Goal: Check status: Check status

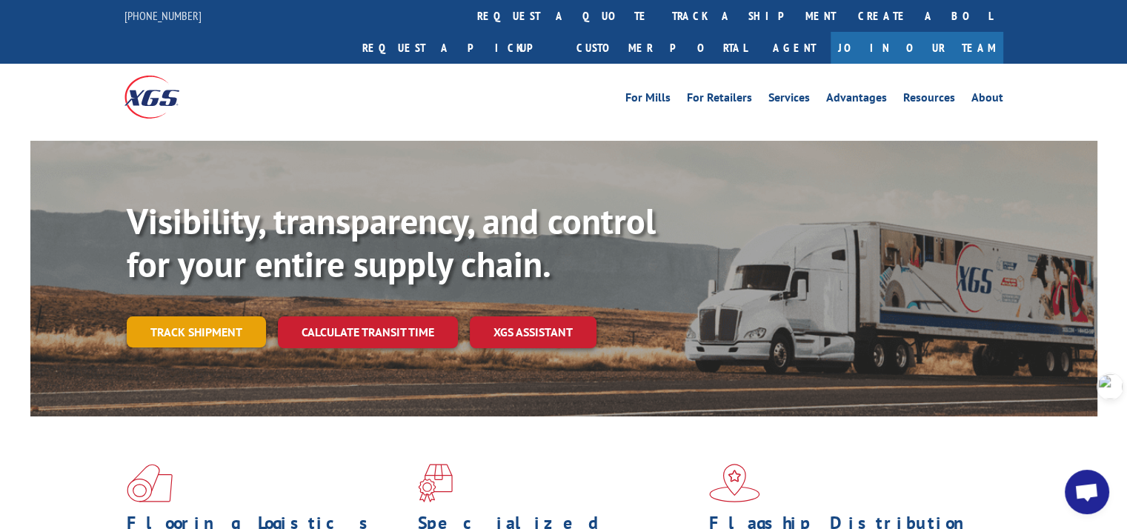
click at [193, 316] on link "Track shipment" at bounding box center [196, 331] width 139 height 31
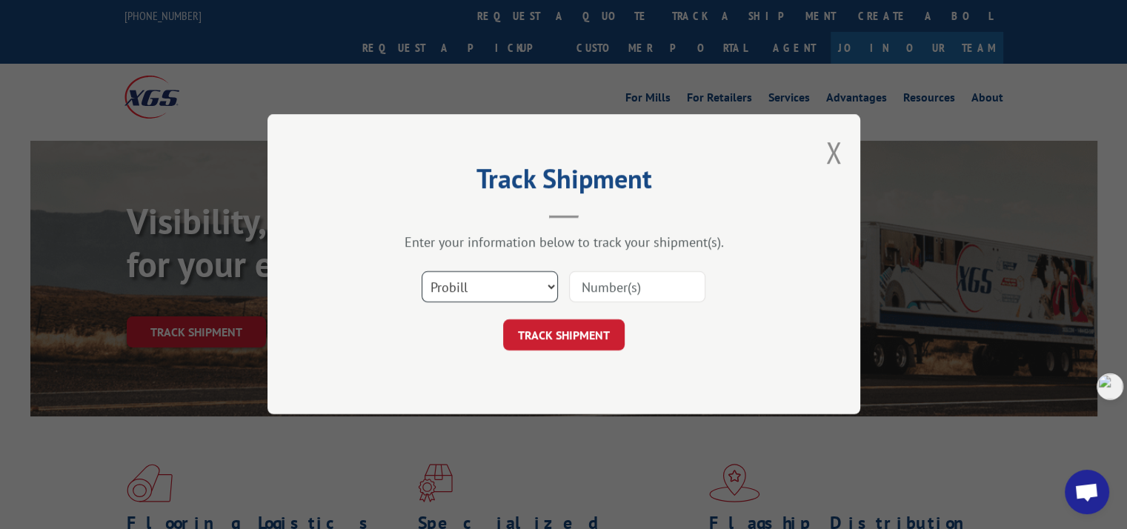
click at [474, 281] on select "Select category... Probill BOL PO" at bounding box center [490, 287] width 136 height 31
select select "bol"
click at [422, 272] on select "Select category... Probill BOL PO" at bounding box center [490, 287] width 136 height 31
click at [594, 289] on input at bounding box center [637, 287] width 136 height 31
paste input "7047413"
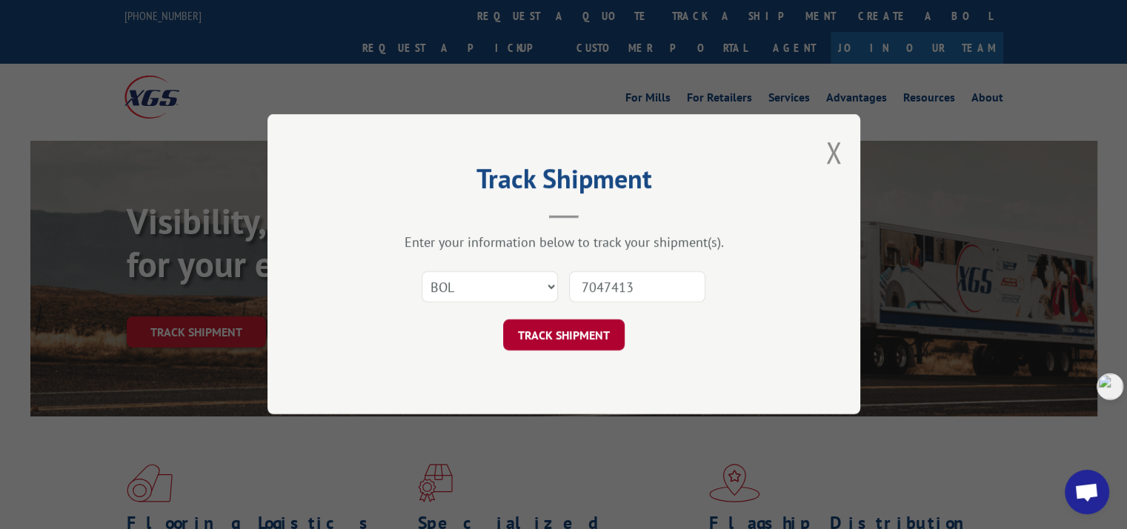
type input "7047413"
click at [575, 334] on button "TRACK SHIPMENT" at bounding box center [564, 335] width 122 height 31
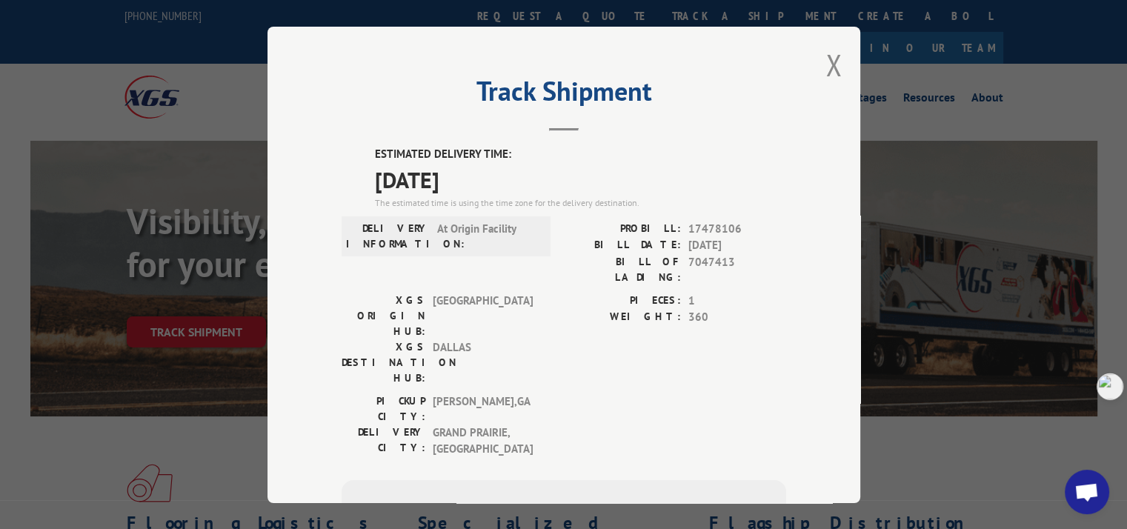
drag, startPoint x: 362, startPoint y: 150, endPoint x: 489, endPoint y: 173, distance: 128.9
click at [489, 173] on div "ESTIMATED DELIVERY TIME: [DATE] The estimated time is using the time zone for t…" at bounding box center [564, 413] width 445 height 535
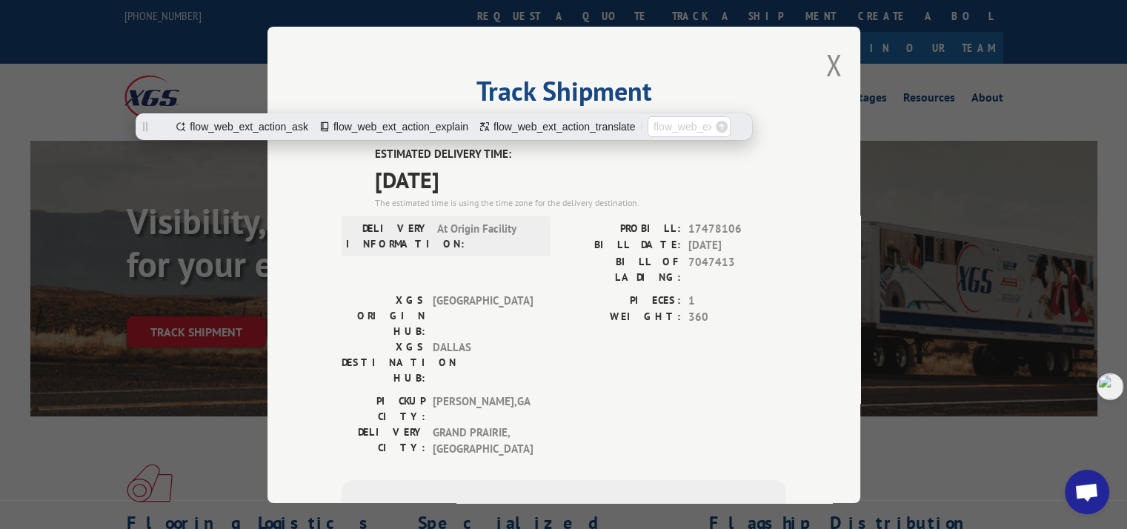
copy div "ESTIMATED DELIVERY TIME: [DATE]"
click at [832, 62] on button "Close modal" at bounding box center [833, 64] width 16 height 39
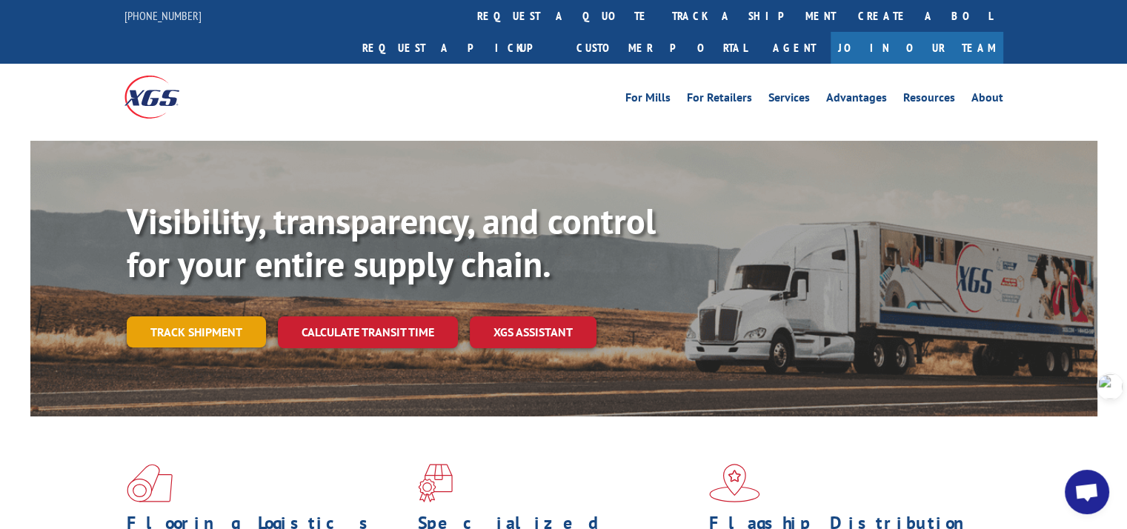
click at [224, 316] on link "Track shipment" at bounding box center [196, 331] width 139 height 31
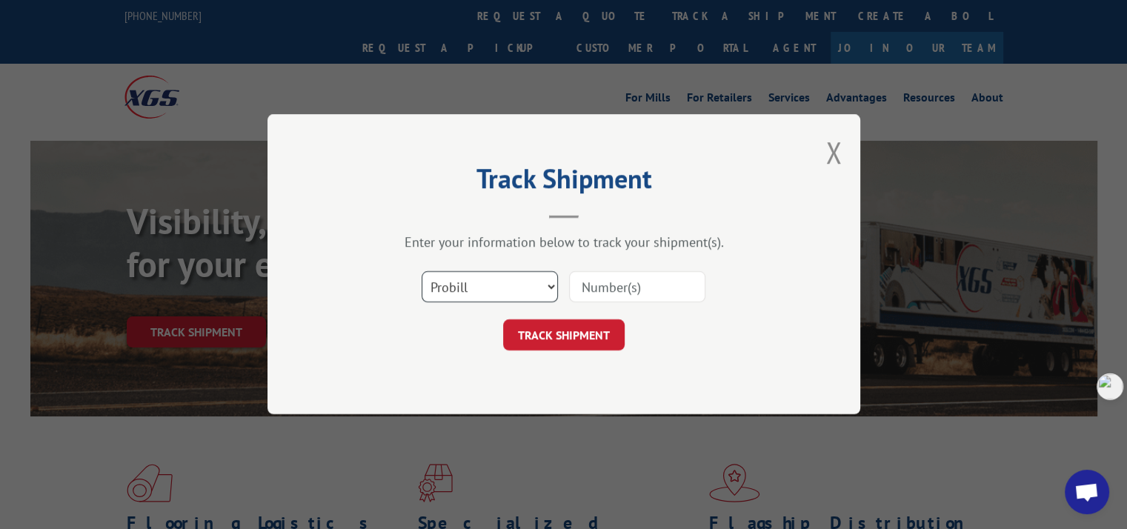
click at [486, 284] on select "Select category... Probill BOL PO" at bounding box center [490, 287] width 136 height 31
select select "po"
click at [422, 272] on select "Select category... Probill BOL PO" at bounding box center [490, 287] width 136 height 31
click at [605, 276] on input at bounding box center [637, 287] width 136 height 31
paste input "296991971"
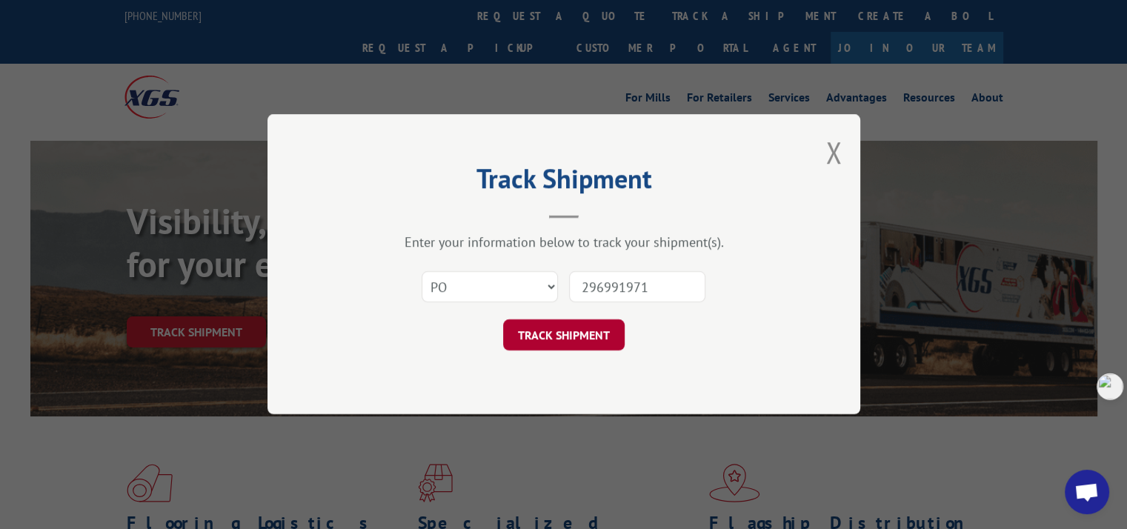
type input "296991971"
click at [590, 337] on button "TRACK SHIPMENT" at bounding box center [564, 335] width 122 height 31
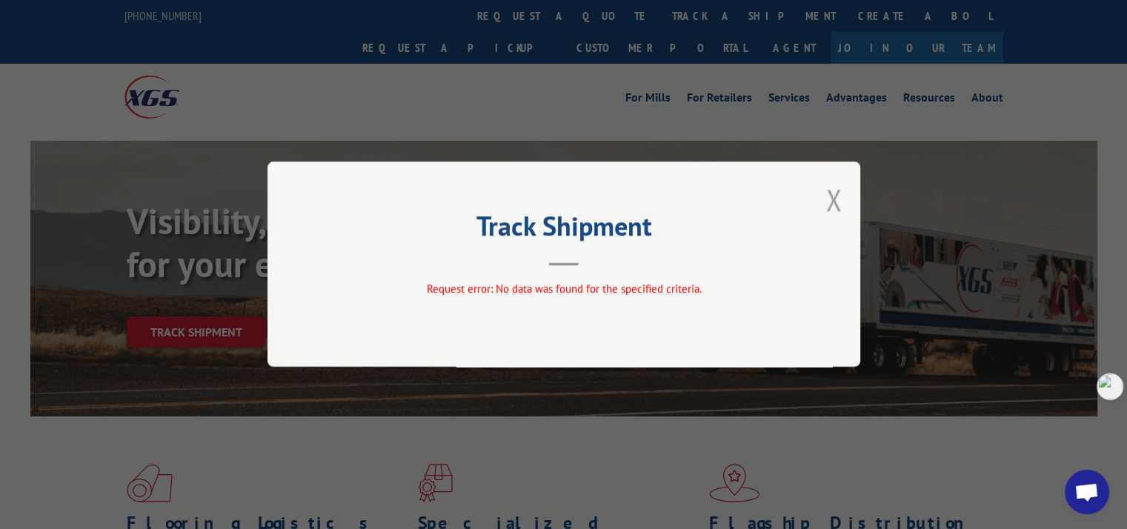
click at [836, 201] on button "Close modal" at bounding box center [833, 199] width 16 height 39
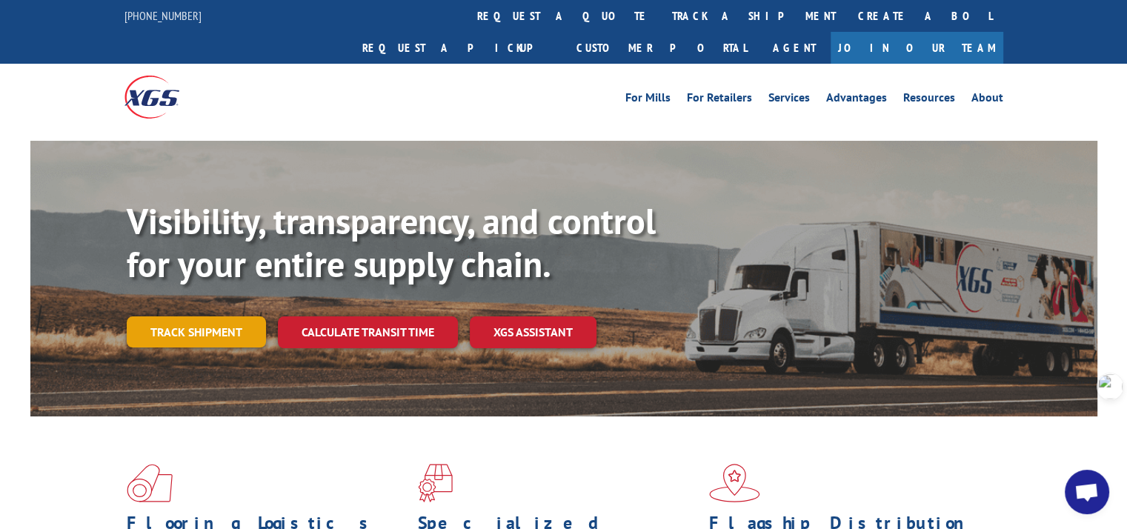
click at [219, 316] on link "Track shipment" at bounding box center [196, 331] width 139 height 31
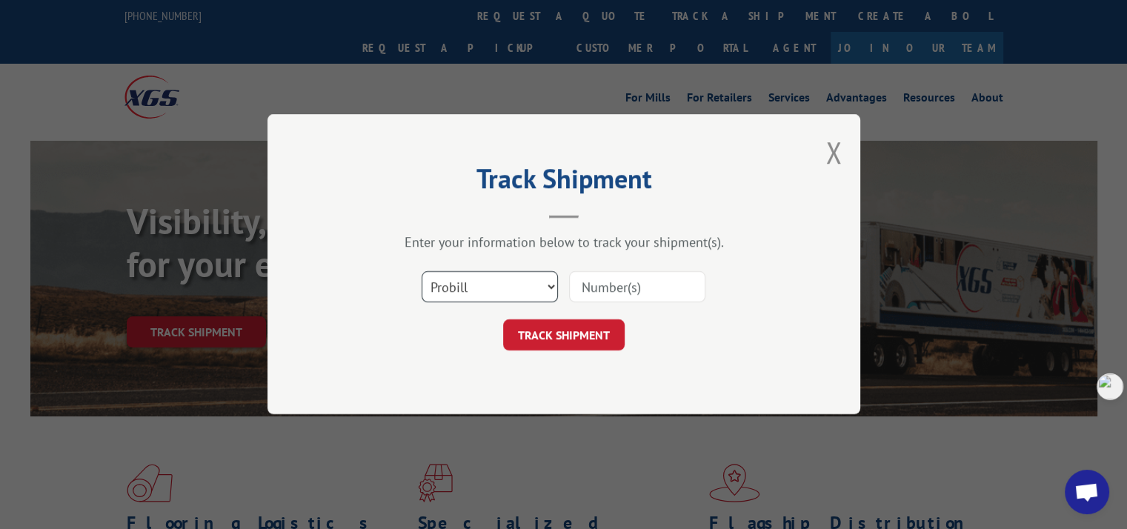
drag, startPoint x: 468, startPoint y: 284, endPoint x: 476, endPoint y: 298, distance: 15.9
click at [468, 284] on select "Select category... Probill BOL PO" at bounding box center [490, 287] width 136 height 31
select select "bol"
click at [422, 272] on select "Select category... Probill BOL PO" at bounding box center [490, 287] width 136 height 31
click at [625, 287] on input at bounding box center [637, 287] width 136 height 31
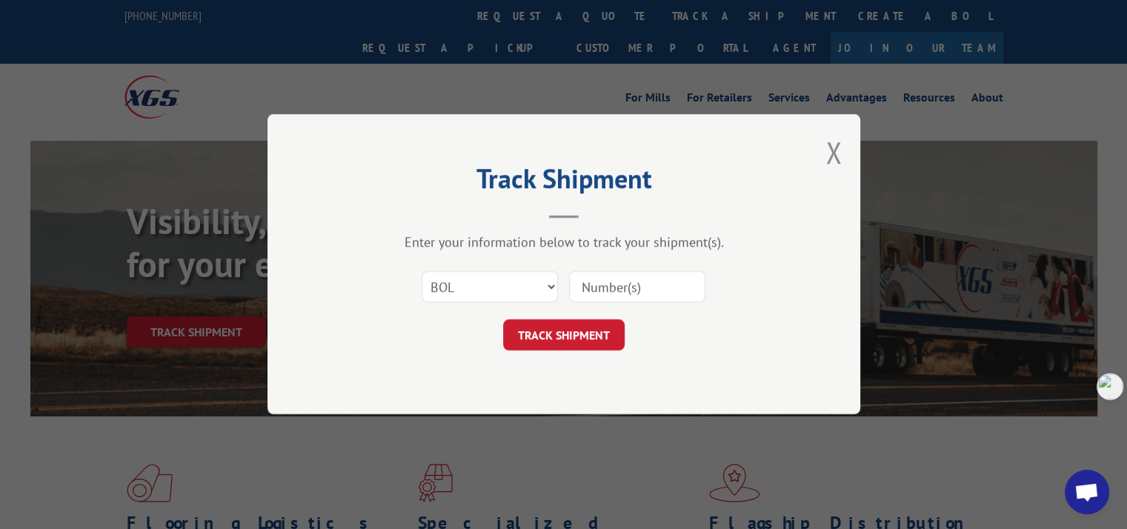
paste input "7046671"
type input "7046671"
click at [587, 334] on button "TRACK SHIPMENT" at bounding box center [564, 335] width 122 height 31
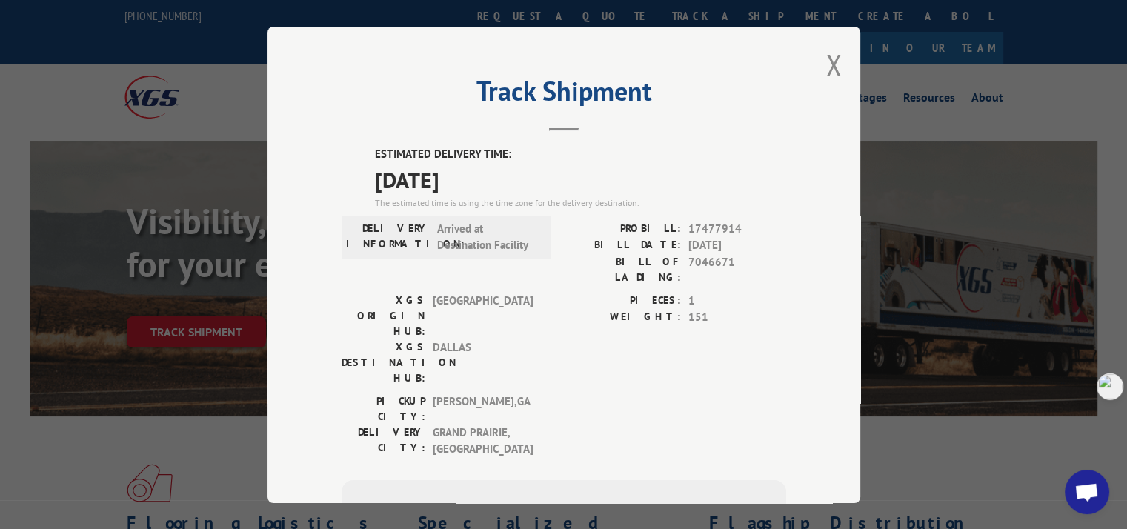
drag, startPoint x: 367, startPoint y: 149, endPoint x: 490, endPoint y: 171, distance: 124.3
click at [490, 171] on div "ESTIMATED DELIVERY TIME: [DATE] The estimated time is using the time zone for t…" at bounding box center [564, 413] width 445 height 535
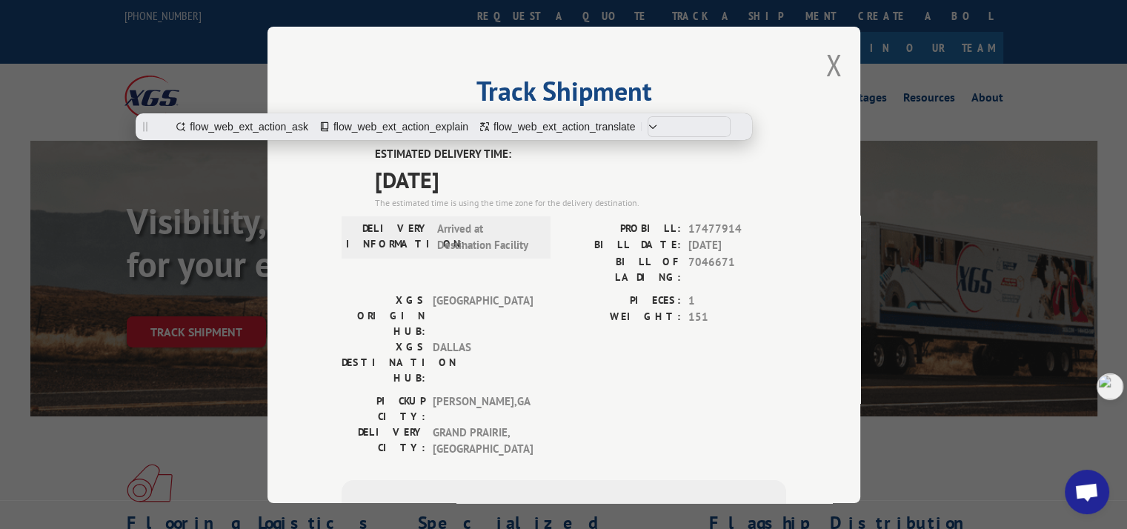
copy div "ESTIMATED DELIVERY TIME: [DATE]"
click at [832, 59] on button "Close modal" at bounding box center [833, 64] width 16 height 39
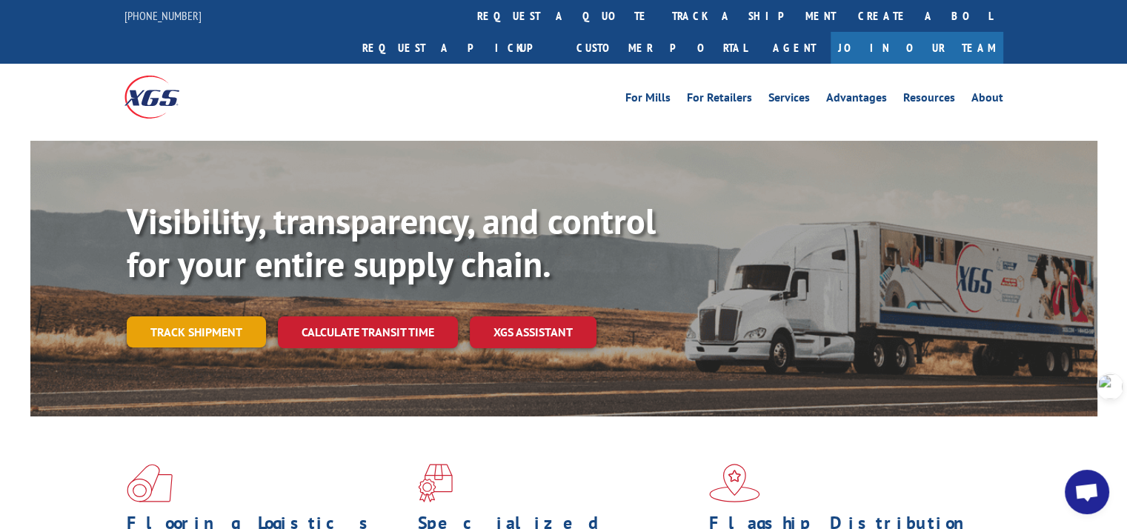
click at [214, 316] on link "Track shipment" at bounding box center [196, 331] width 139 height 31
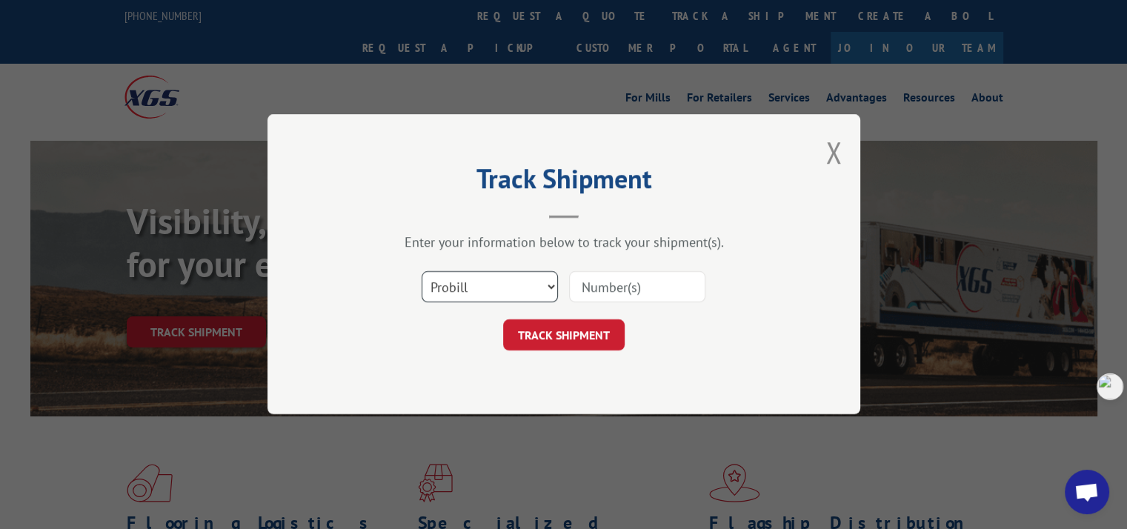
click at [496, 290] on select "Select category... Probill BOL PO" at bounding box center [490, 287] width 136 height 31
select select "po"
click at [422, 272] on select "Select category... Probill BOL PO" at bounding box center [490, 287] width 136 height 31
click at [605, 288] on input at bounding box center [637, 287] width 136 height 31
paste input "297123865"
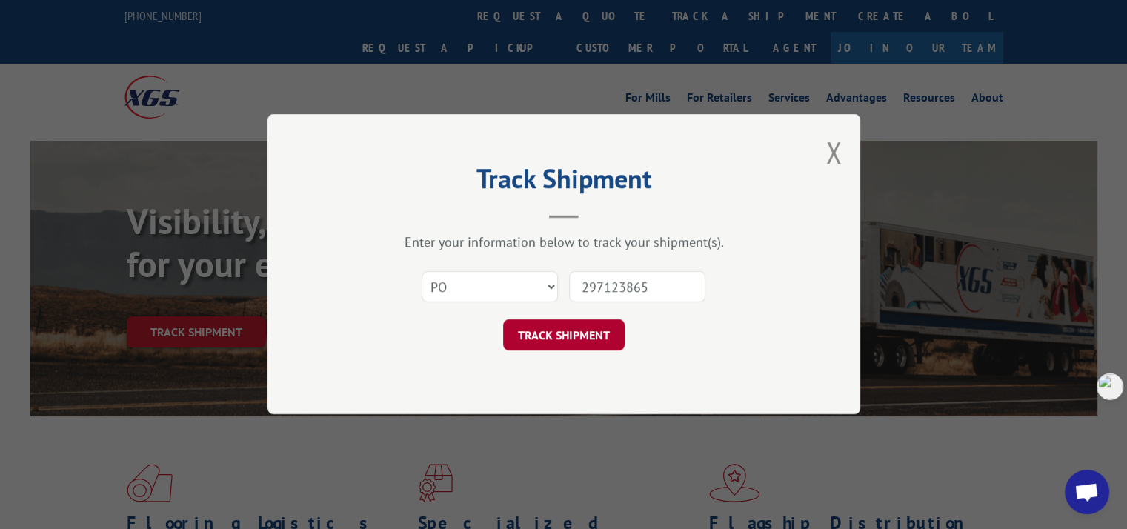
type input "297123865"
click at [579, 334] on button "TRACK SHIPMENT" at bounding box center [564, 335] width 122 height 31
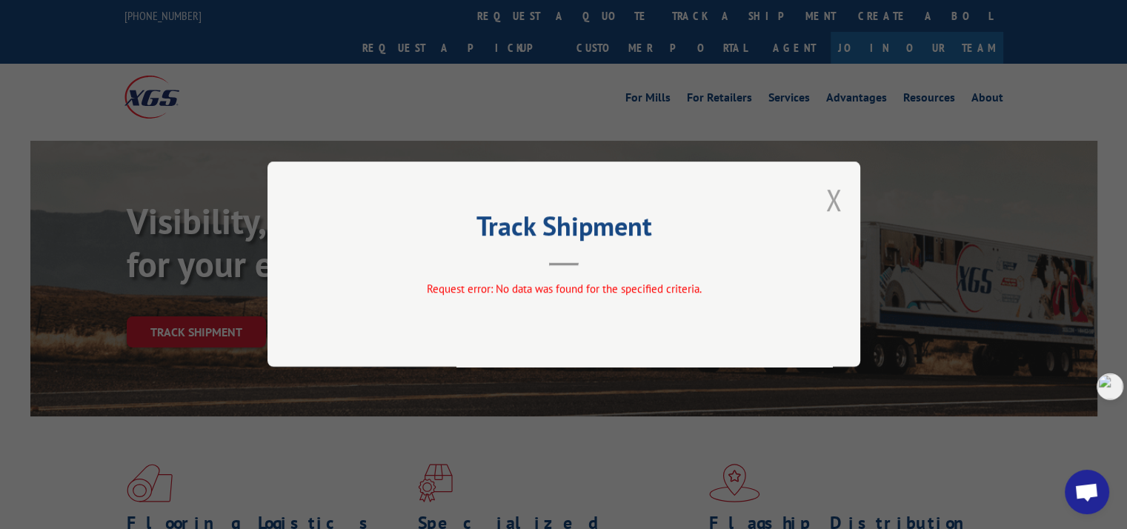
click at [829, 196] on button "Close modal" at bounding box center [833, 199] width 16 height 39
